Goal: Task Accomplishment & Management: Complete application form

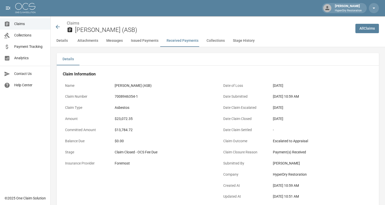
scroll to position [696, 0]
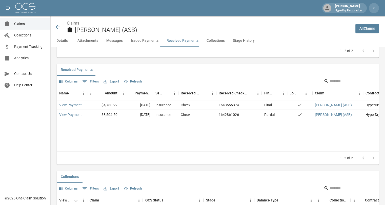
click at [24, 22] on span "Claims" at bounding box center [30, 23] width 32 height 5
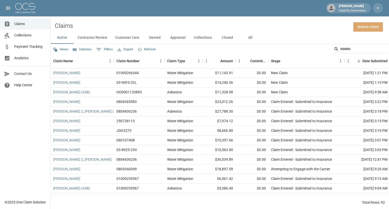
click at [371, 29] on link "Submit Claim" at bounding box center [368, 26] width 30 height 9
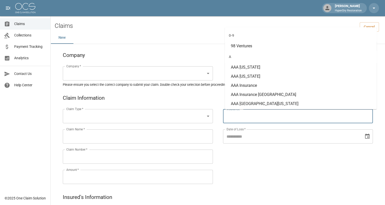
click at [246, 117] on input "Insurance   *" at bounding box center [298, 116] width 146 height 10
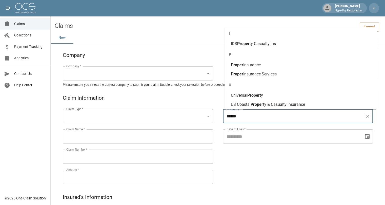
scroll to position [54, 0]
type input "******"
click at [197, 42] on div "New" at bounding box center [218, 38] width 334 height 12
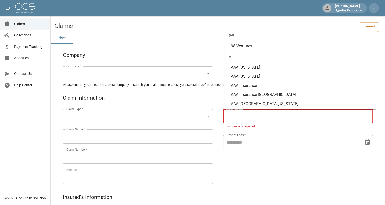
click at [201, 41] on div "New" at bounding box center [218, 38] width 334 height 12
